Goal: Entertainment & Leisure: Consume media (video, audio)

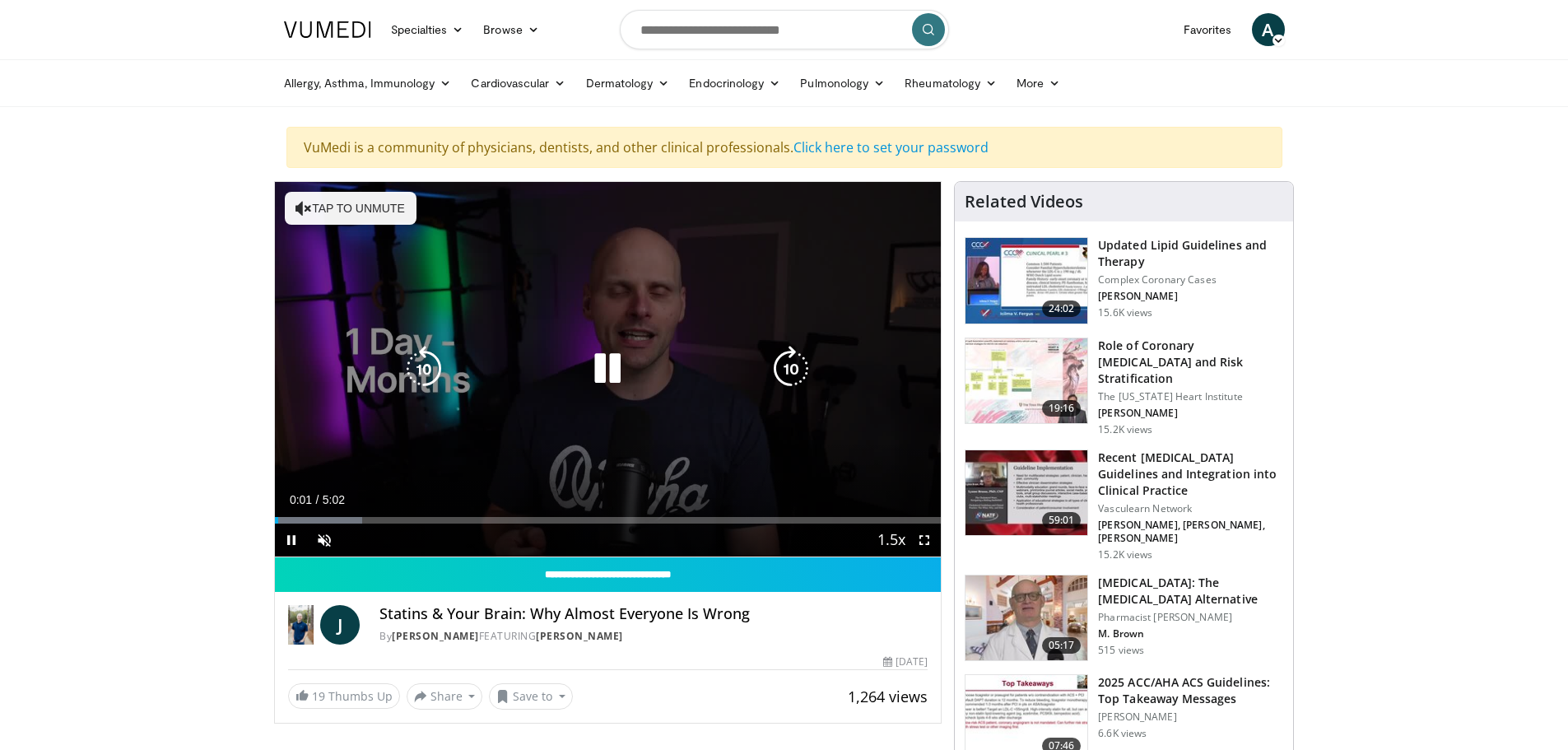
click at [364, 207] on button "Tap to unmute" at bounding box center [351, 208] width 132 height 33
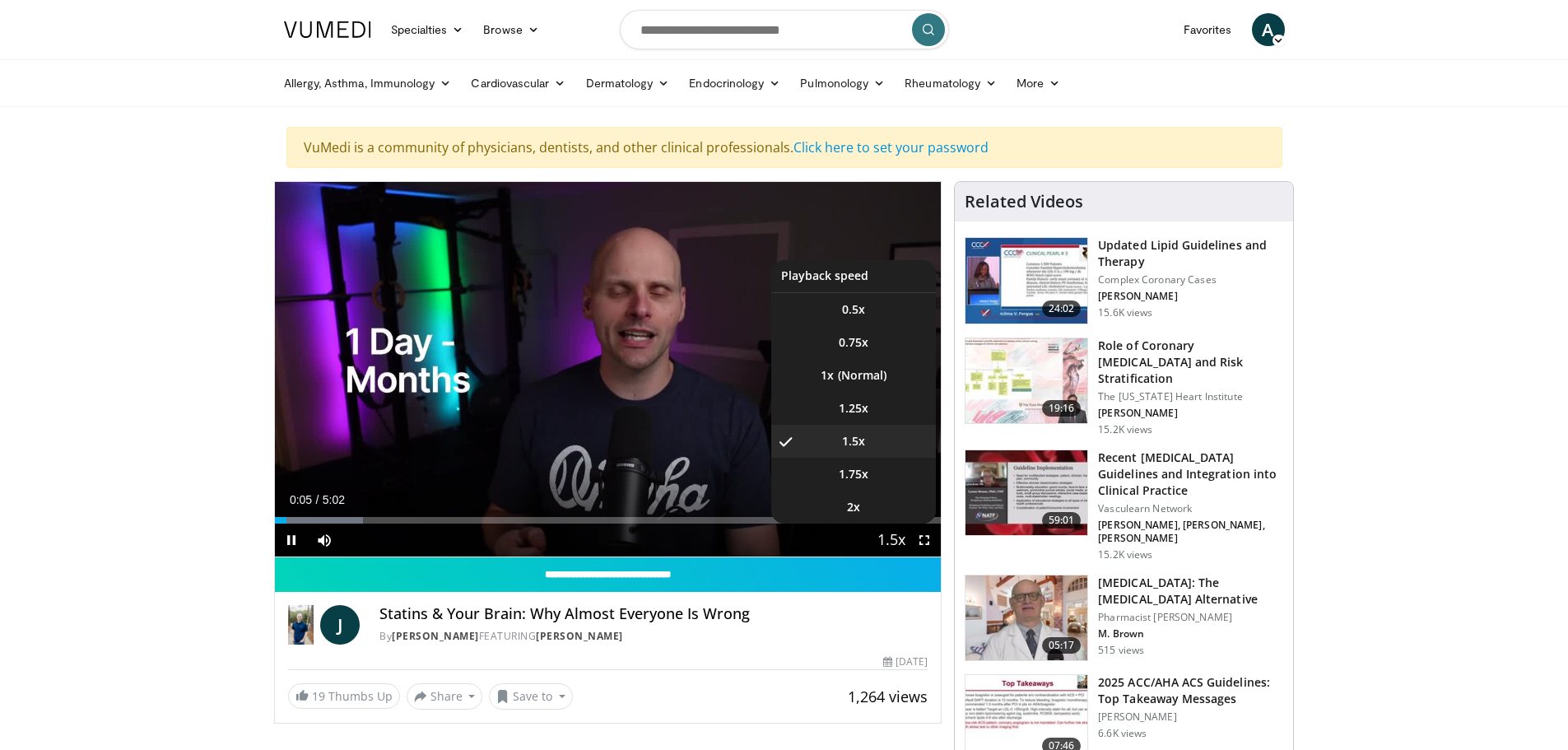
click at [899, 544] on span "Video Player" at bounding box center [891, 541] width 23 height 33
click at [855, 385] on li "1x" at bounding box center [854, 375] width 165 height 33
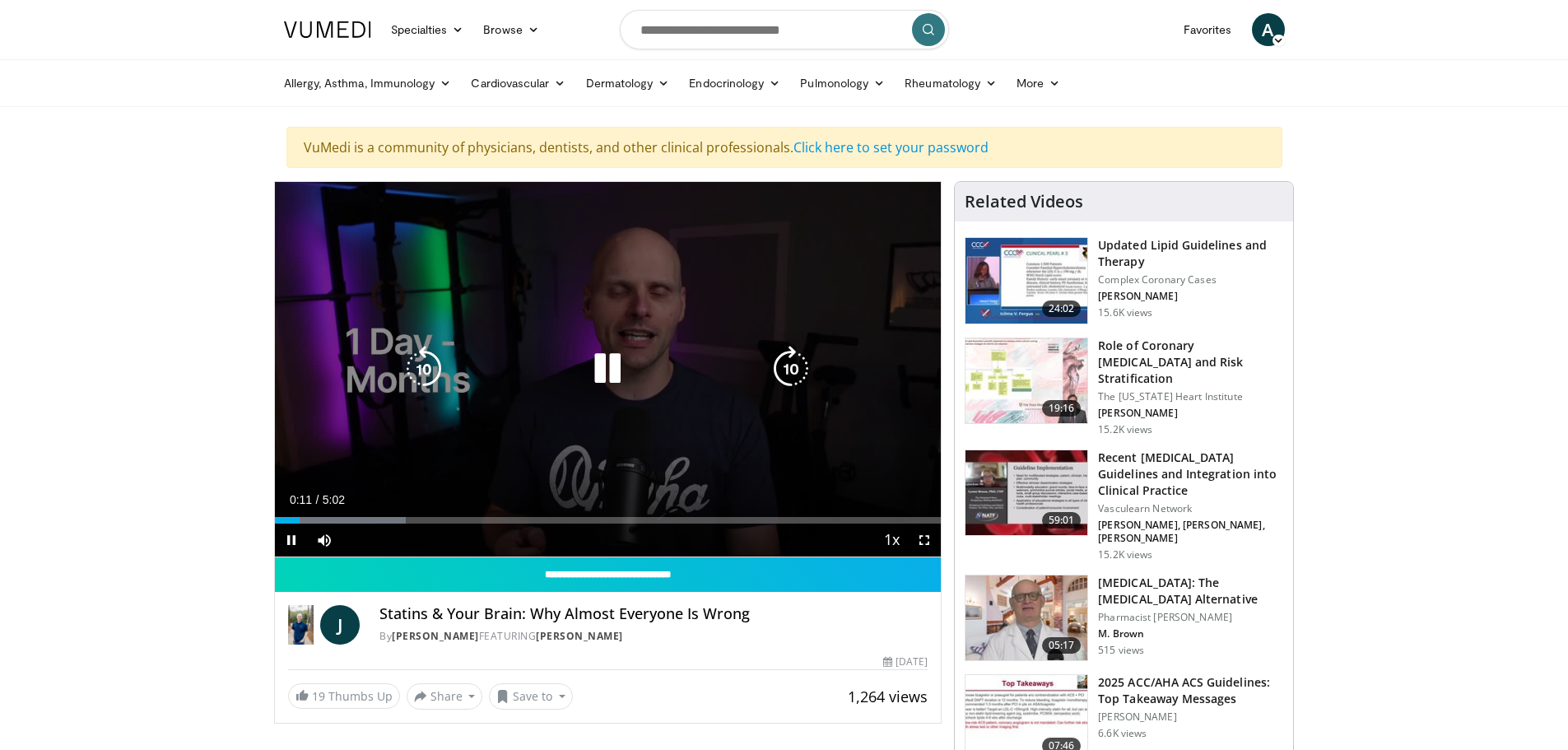
click at [596, 374] on icon "Video Player" at bounding box center [607, 368] width 46 height 46
click at [614, 368] on icon "Video Player" at bounding box center [607, 368] width 46 height 46
click at [645, 379] on div "Video Player" at bounding box center [607, 369] width 400 height 33
click at [610, 374] on icon "Video Player" at bounding box center [607, 368] width 46 height 46
click at [598, 374] on icon "Video Player" at bounding box center [607, 368] width 46 height 46
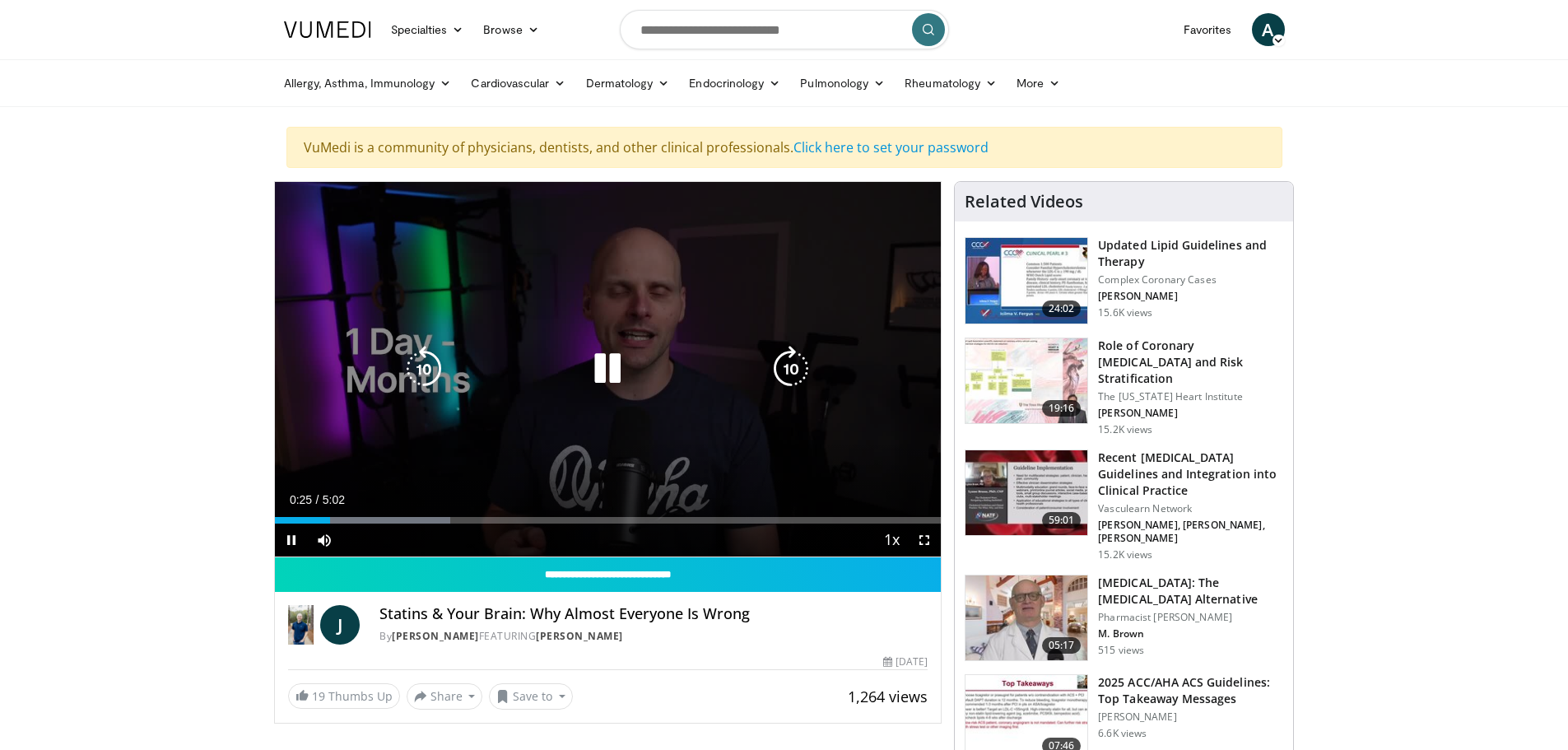
click at [594, 359] on icon "Video Player" at bounding box center [607, 368] width 46 height 46
click at [607, 374] on icon "Video Player" at bounding box center [607, 368] width 46 height 46
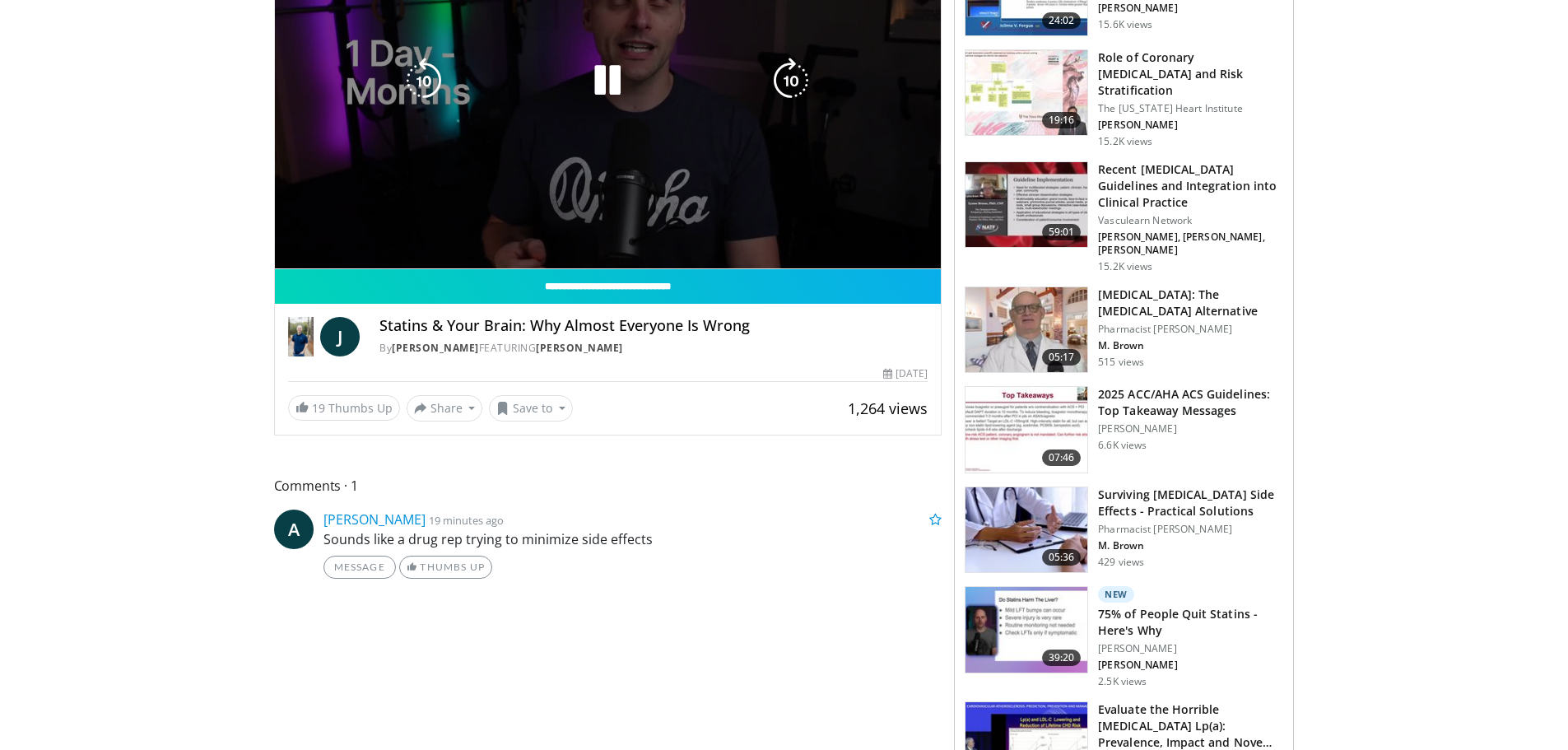
scroll to position [247, 0]
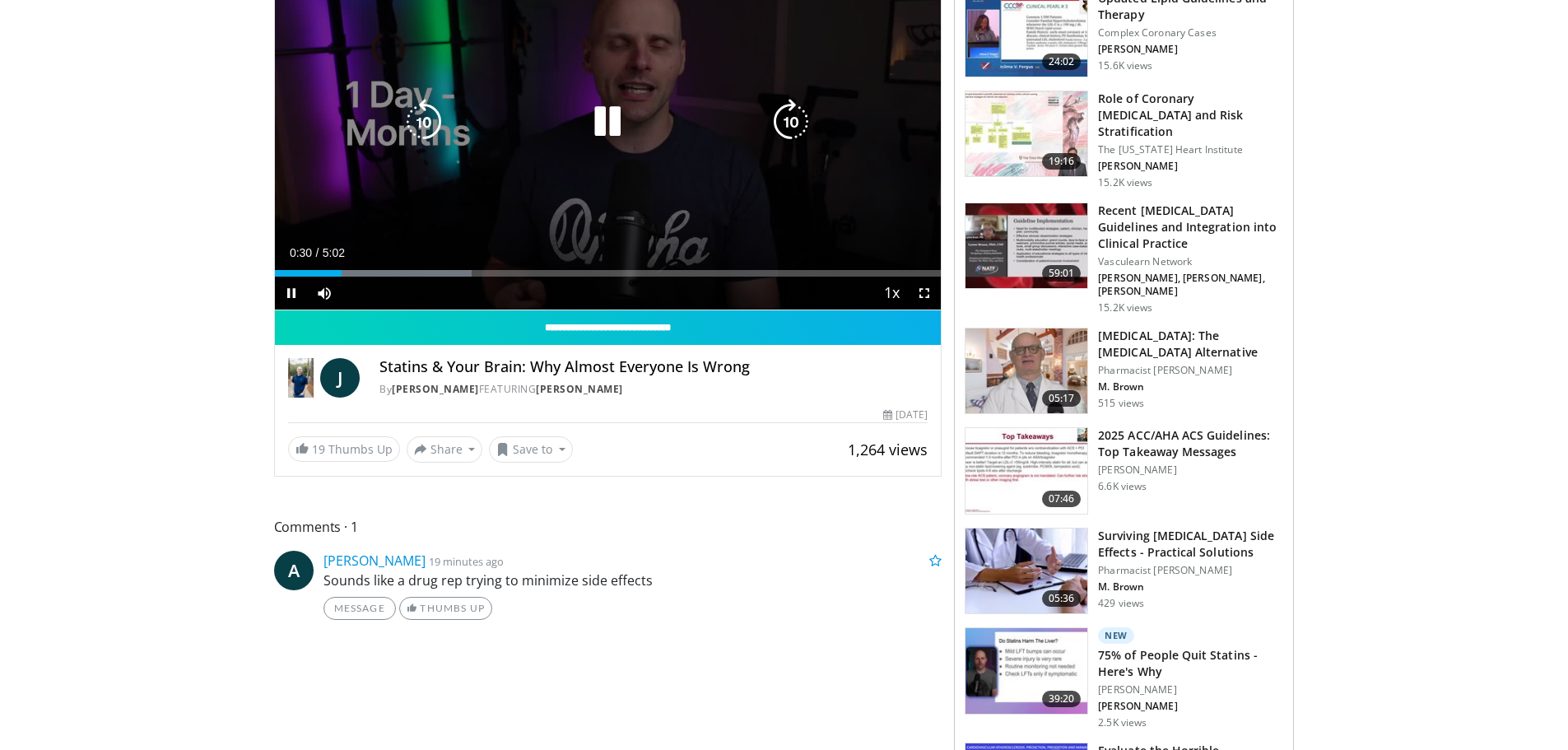
click at [594, 207] on div "10 seconds Tap to unmute" at bounding box center [608, 122] width 666 height 374
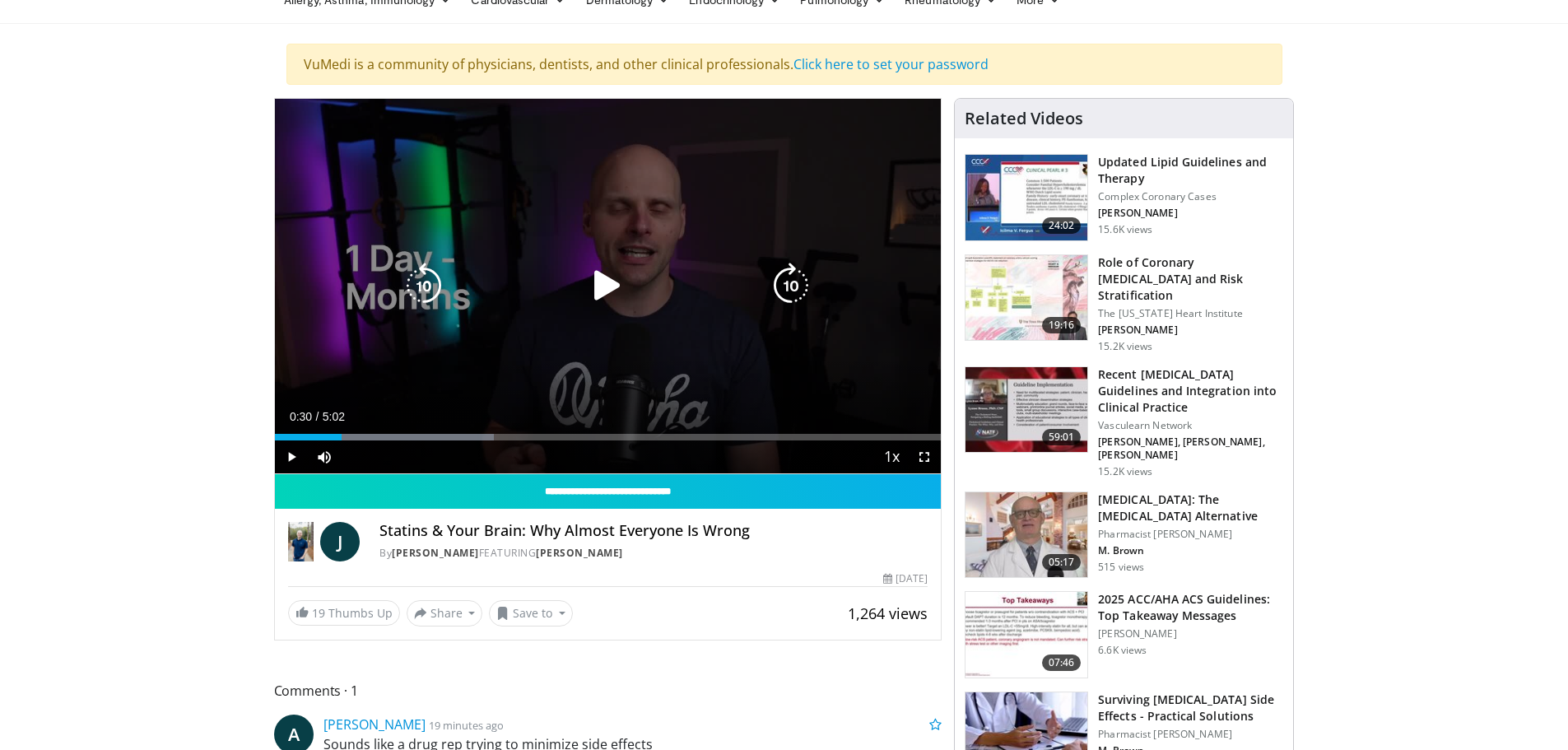
scroll to position [82, 0]
click at [610, 300] on icon "Video Player" at bounding box center [607, 286] width 46 height 46
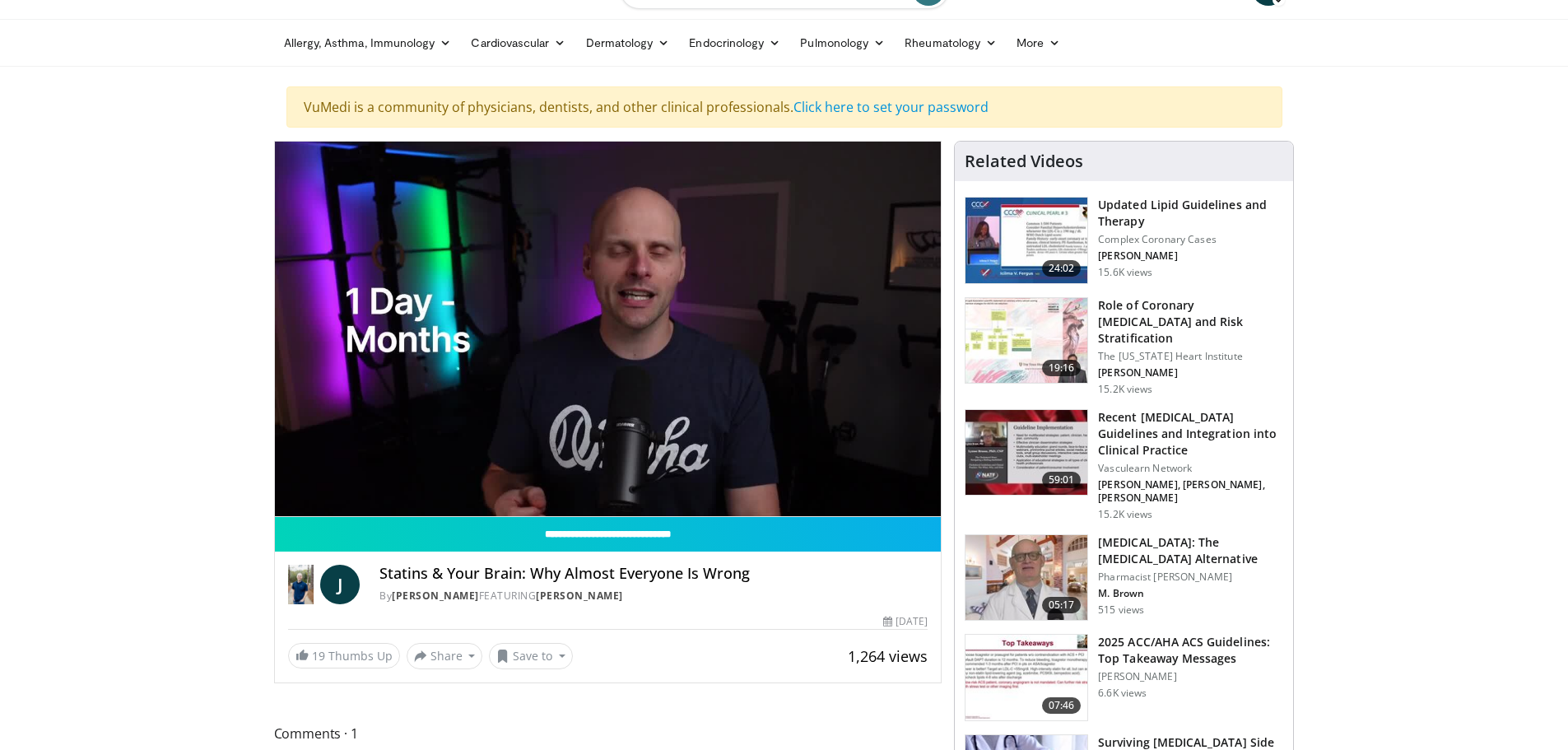
scroll to position [0, 0]
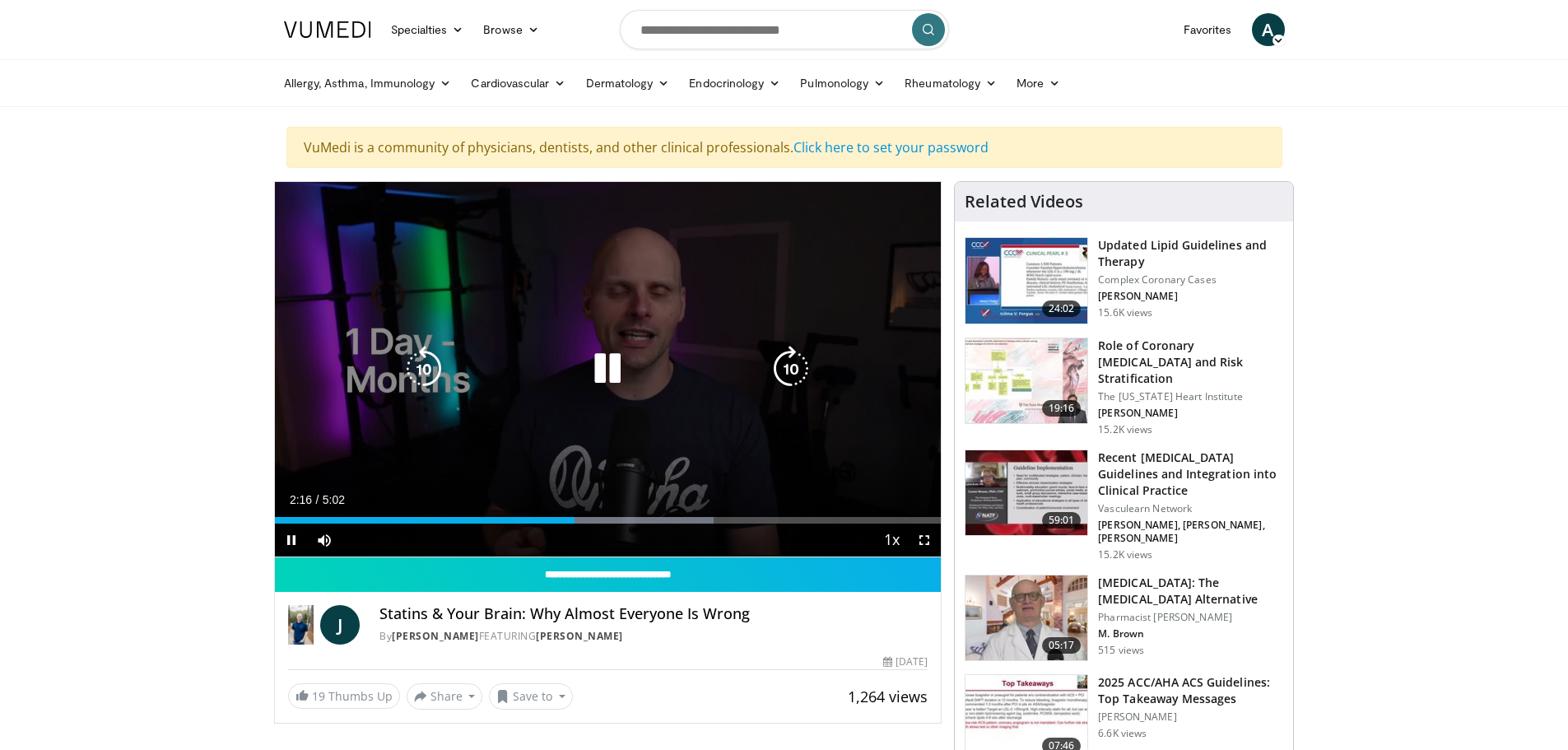
click at [621, 360] on icon "Video Player" at bounding box center [607, 368] width 46 height 46
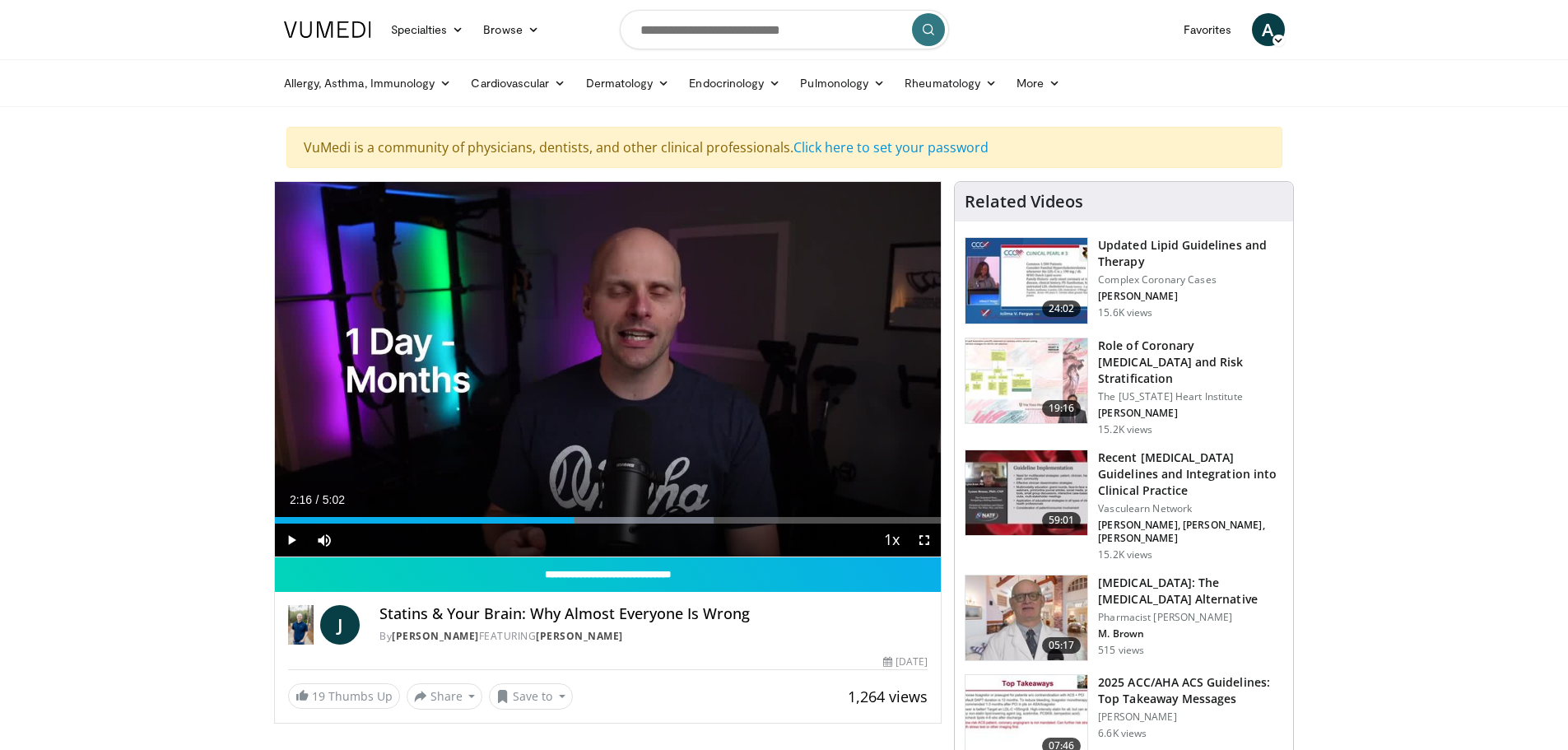
click at [601, 360] on div "10 seconds Tap to unmute" at bounding box center [608, 369] width 666 height 374
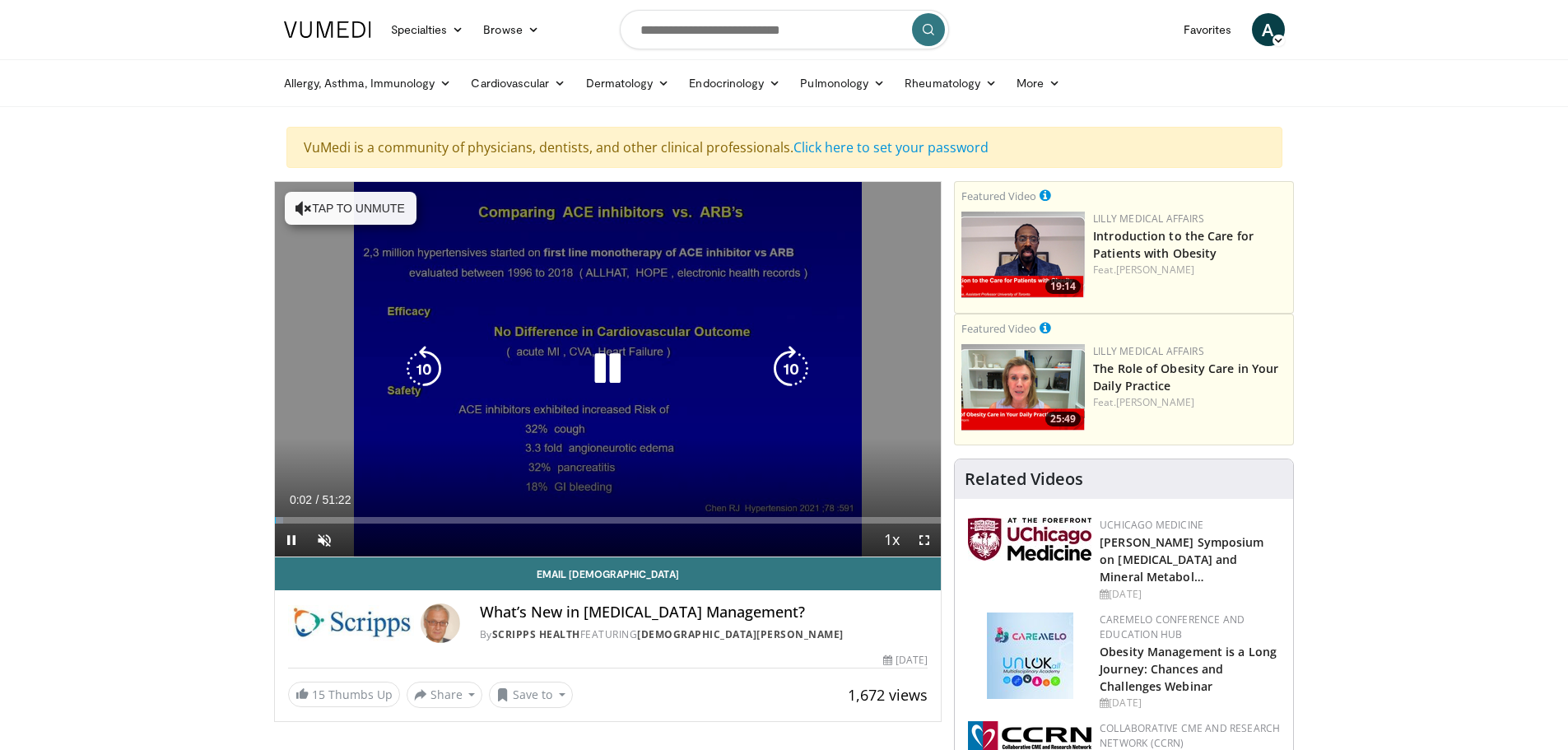
click at [801, 369] on icon "Video Player" at bounding box center [791, 368] width 46 height 46
click at [354, 220] on button "Tap to unmute" at bounding box center [351, 208] width 132 height 33
click at [795, 365] on icon "Video Player" at bounding box center [791, 368] width 46 height 46
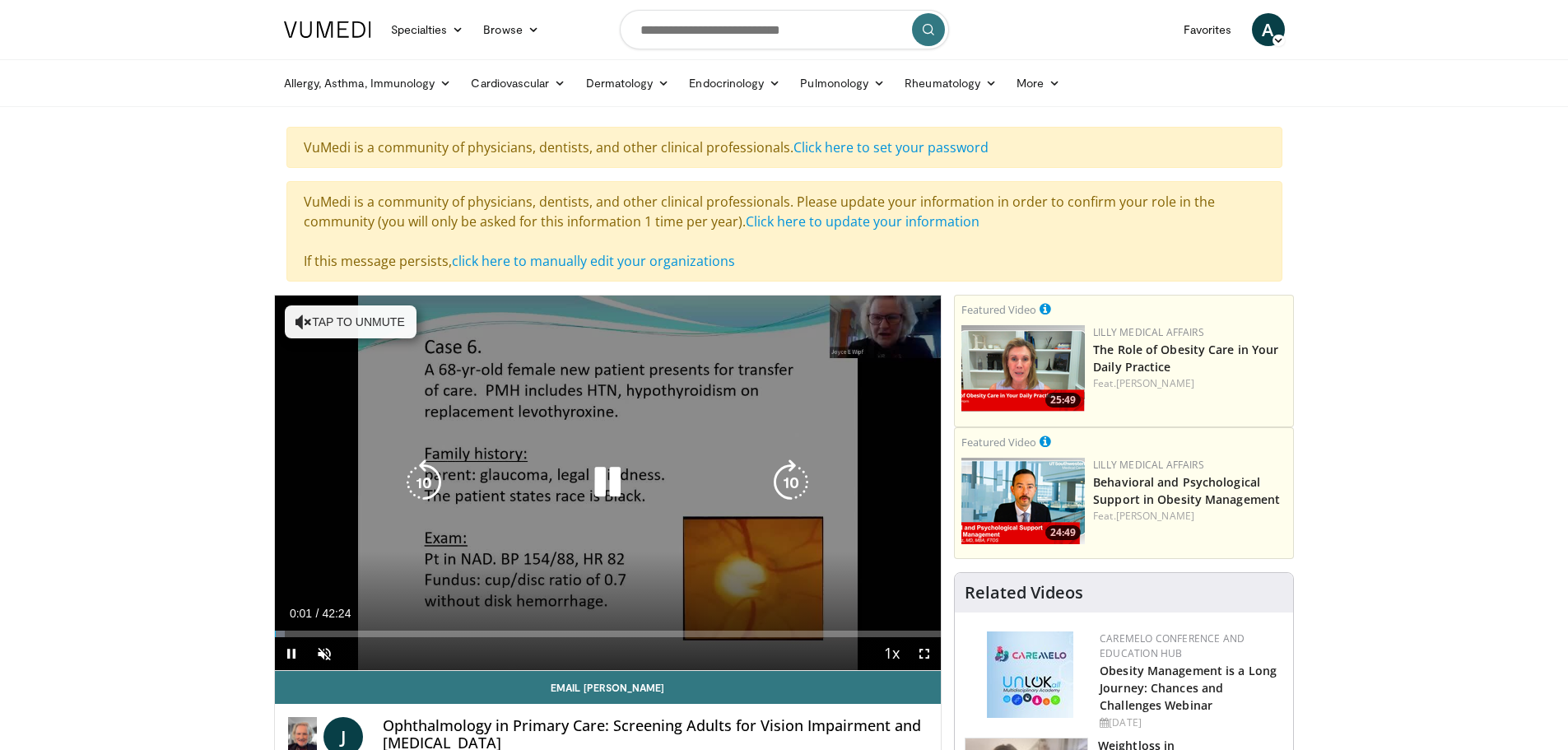
click at [374, 325] on button "Tap to unmute" at bounding box center [351, 322] width 132 height 33
click at [774, 479] on icon "Video Player" at bounding box center [791, 482] width 46 height 46
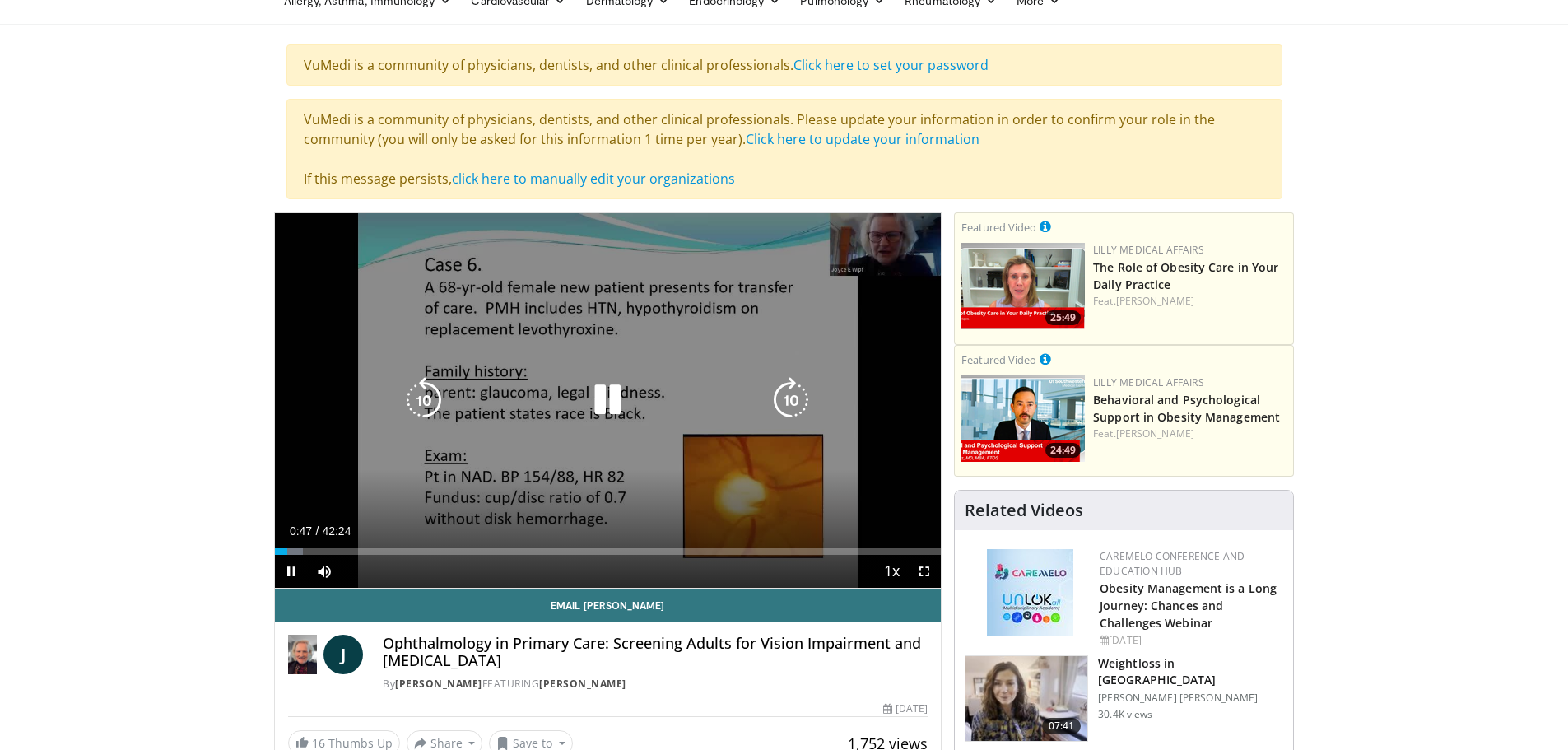
click at [802, 403] on icon "Video Player" at bounding box center [791, 399] width 46 height 46
click at [802, 402] on icon "Video Player" at bounding box center [791, 399] width 46 height 46
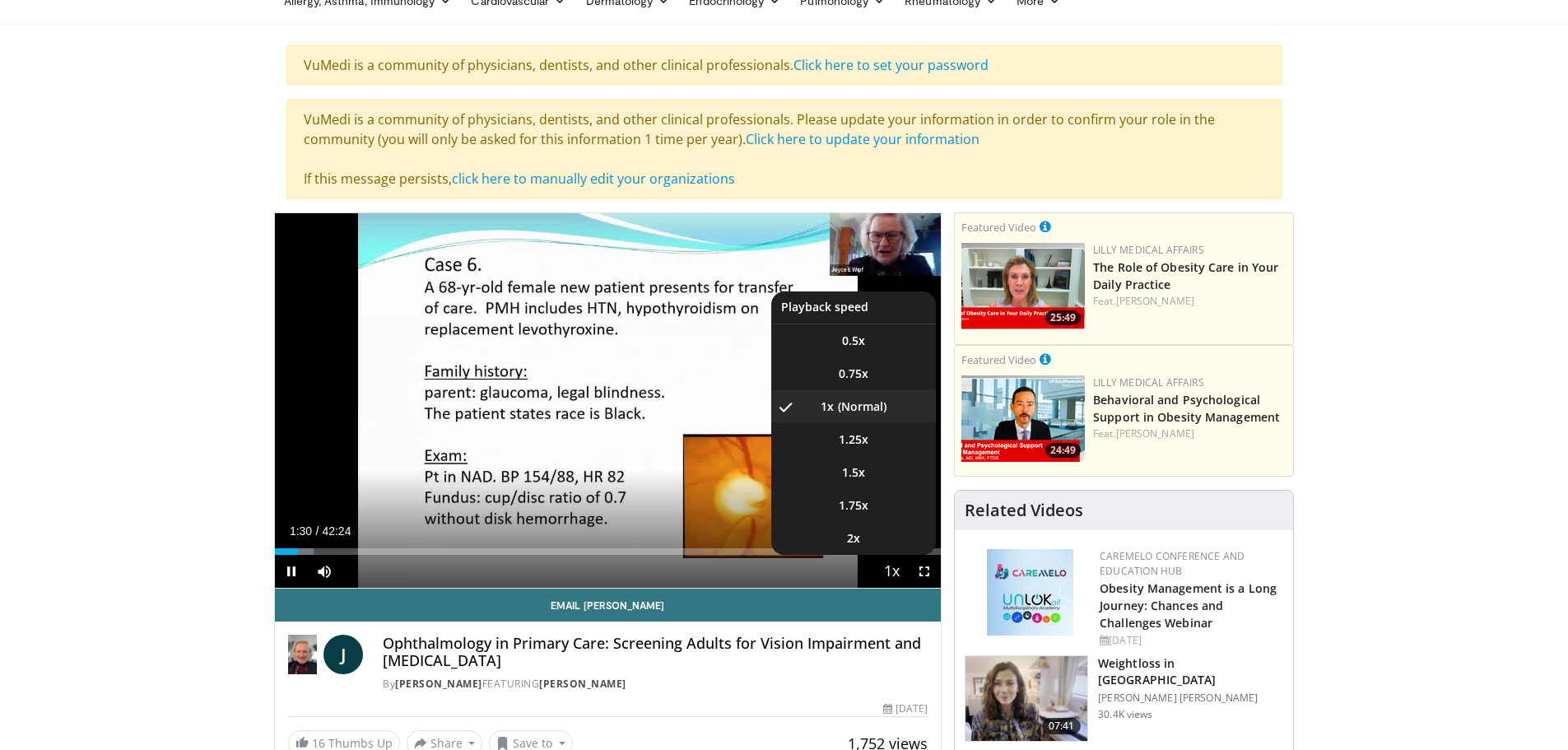
click at [896, 567] on span "Video Player" at bounding box center [891, 572] width 23 height 33
click at [864, 464] on span "1.5x" at bounding box center [853, 472] width 23 height 16
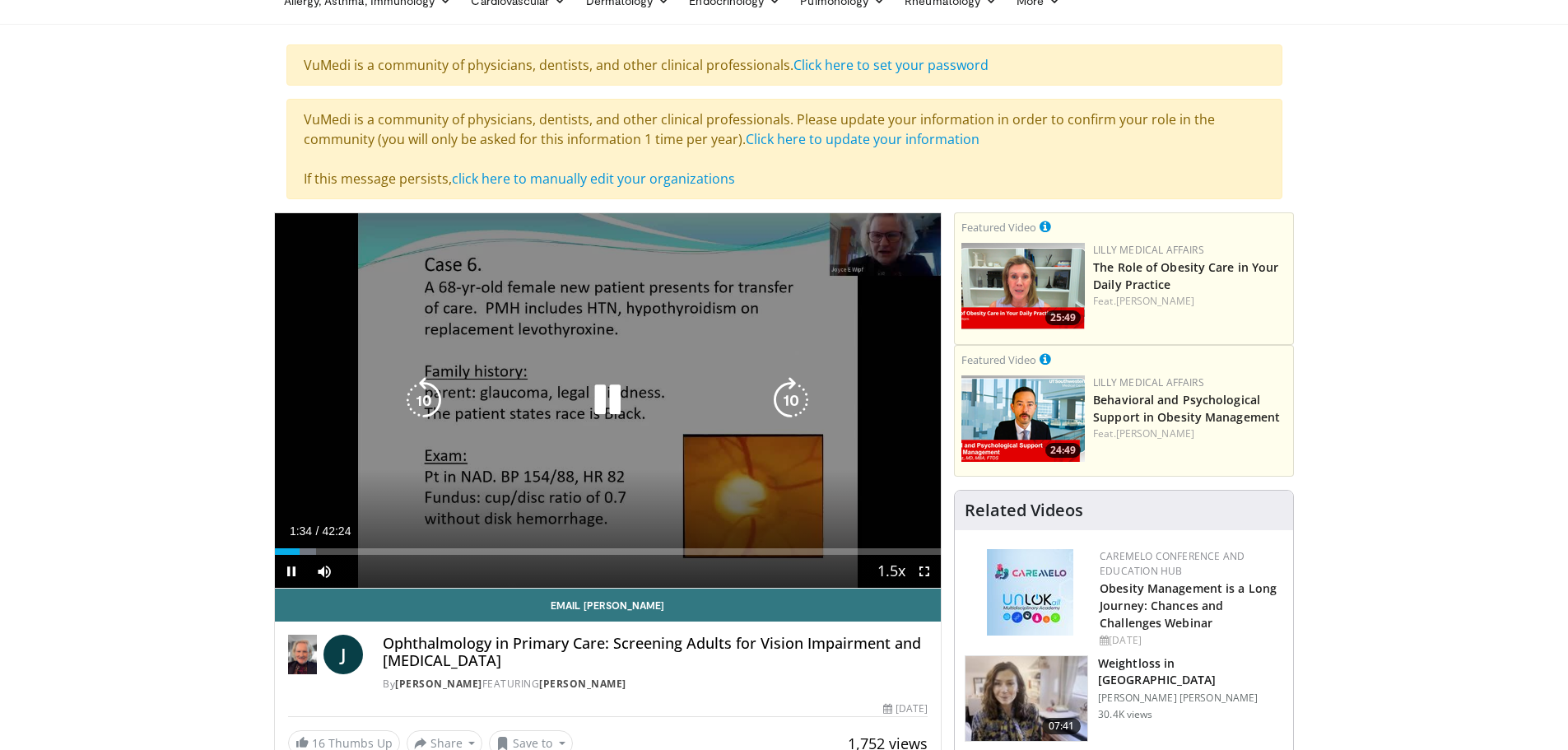
scroll to position [165, 0]
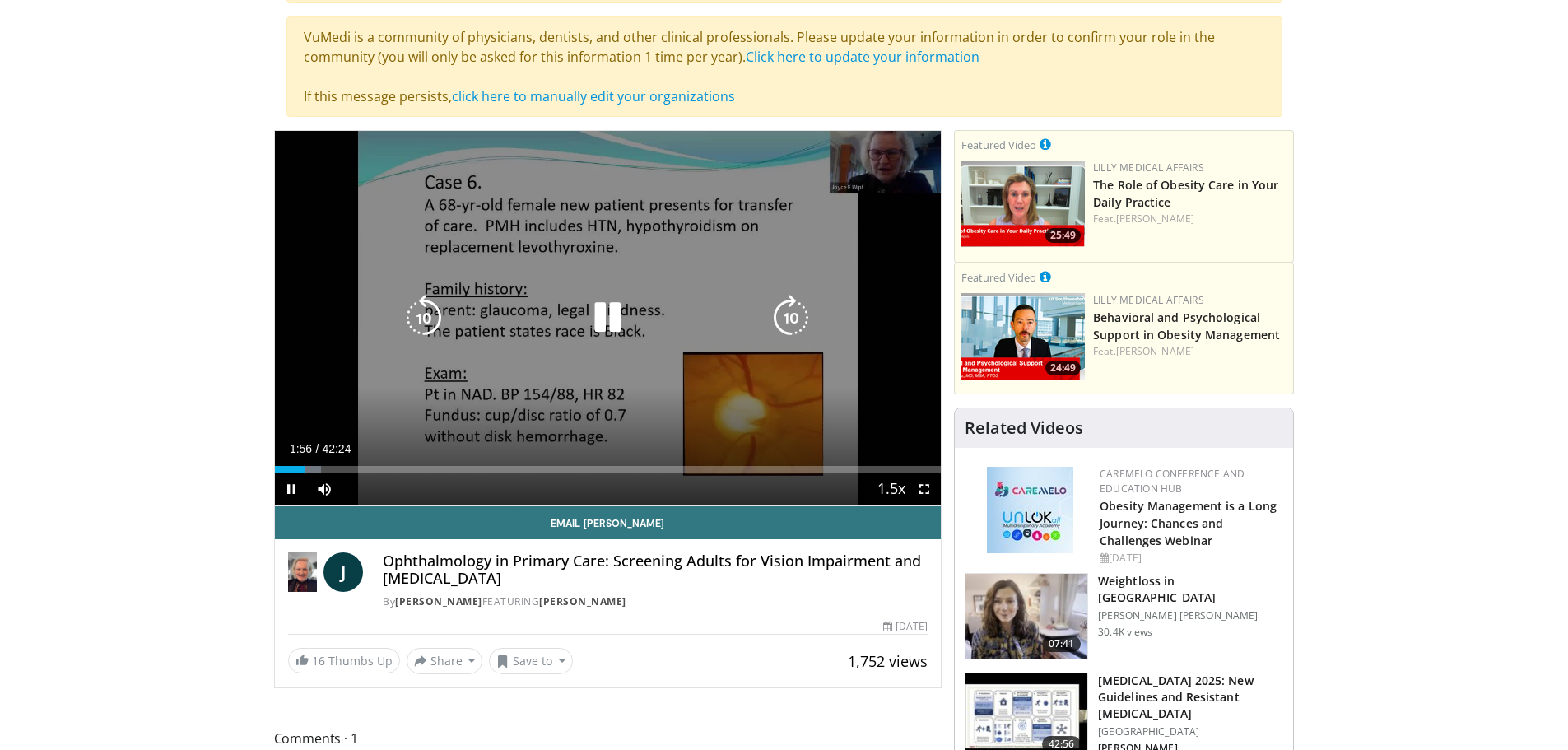
click at [581, 316] on div "Video Player" at bounding box center [607, 318] width 400 height 33
click at [604, 324] on icon "Video Player" at bounding box center [607, 317] width 46 height 46
